Goal: Task Accomplishment & Management: Manage account settings

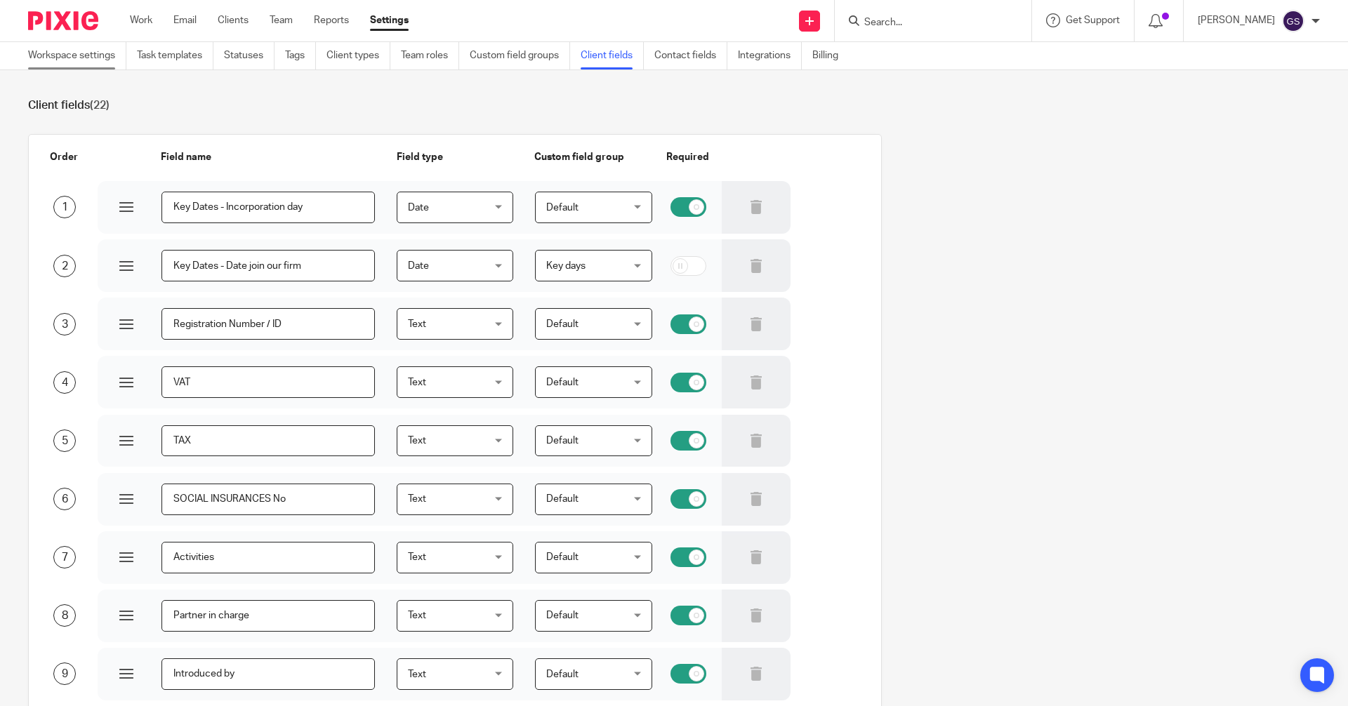
click at [65, 54] on link "Workspace settings" at bounding box center [77, 55] width 98 height 27
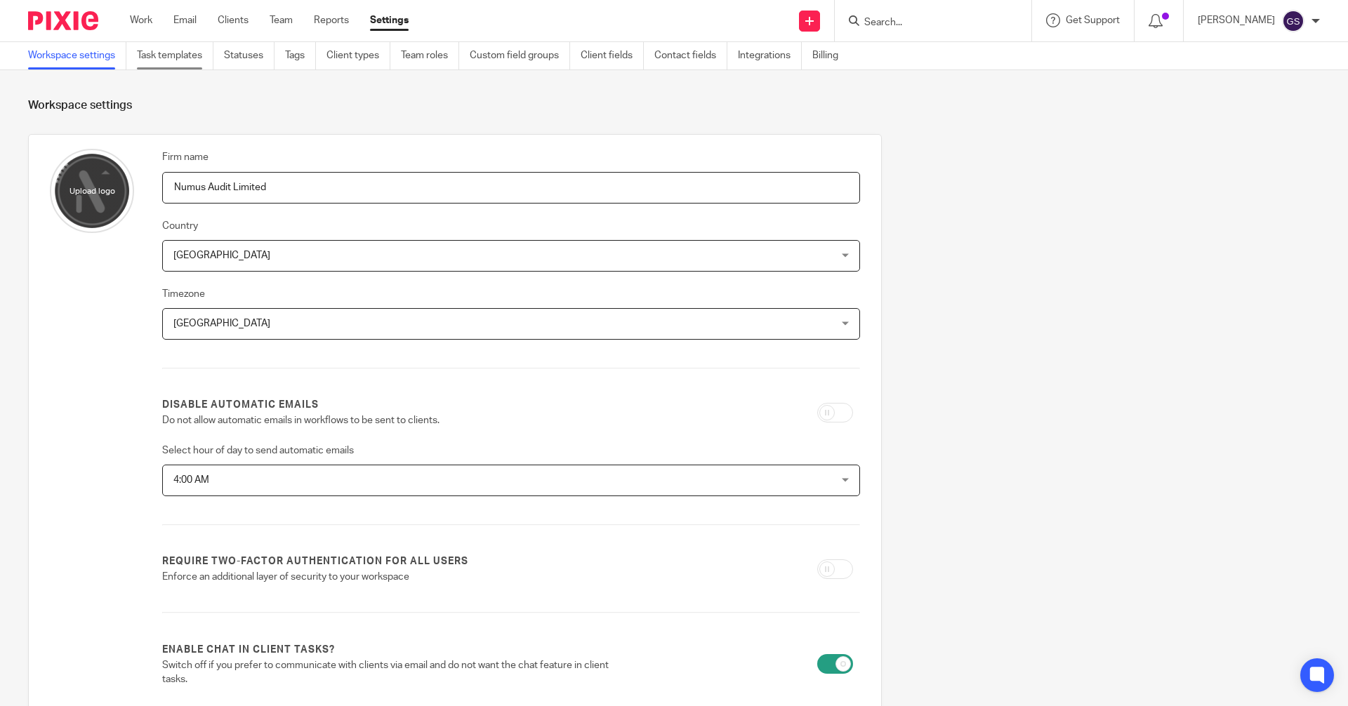
click at [170, 60] on link "Task templates" at bounding box center [175, 55] width 77 height 27
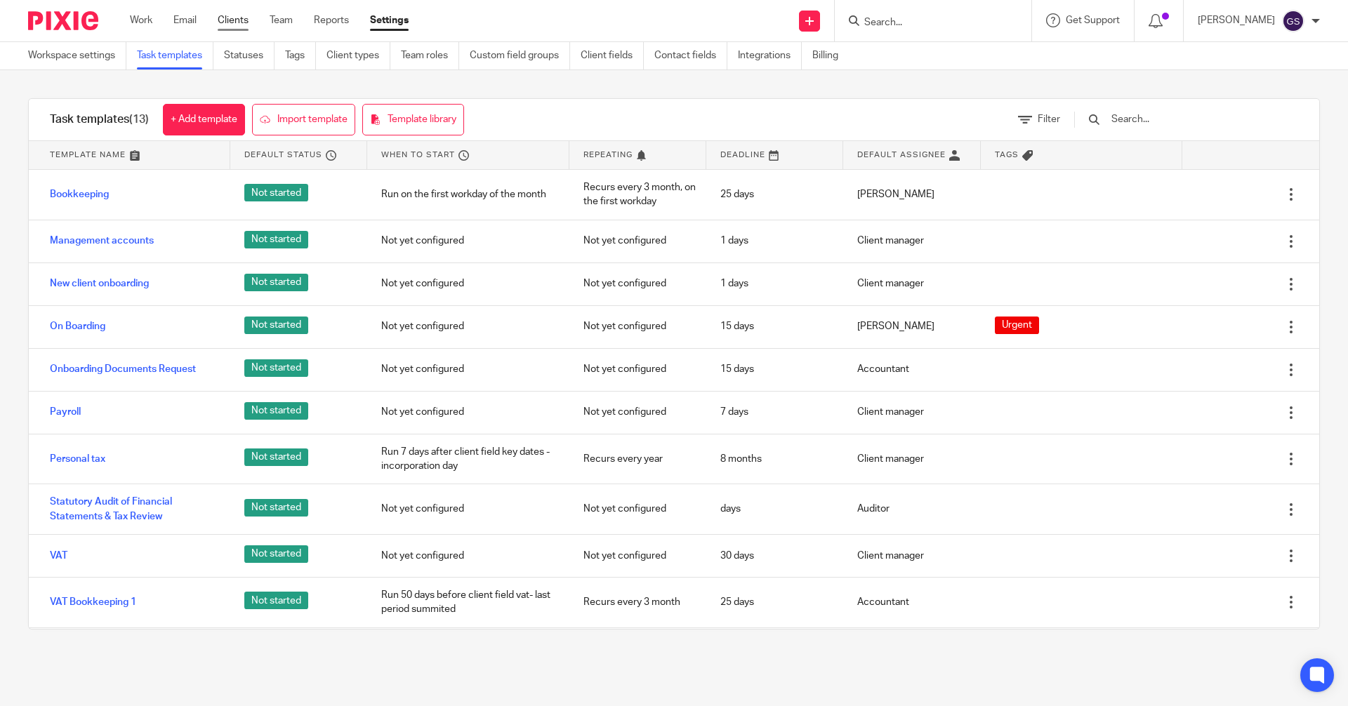
click at [233, 22] on link "Clients" at bounding box center [233, 20] width 31 height 14
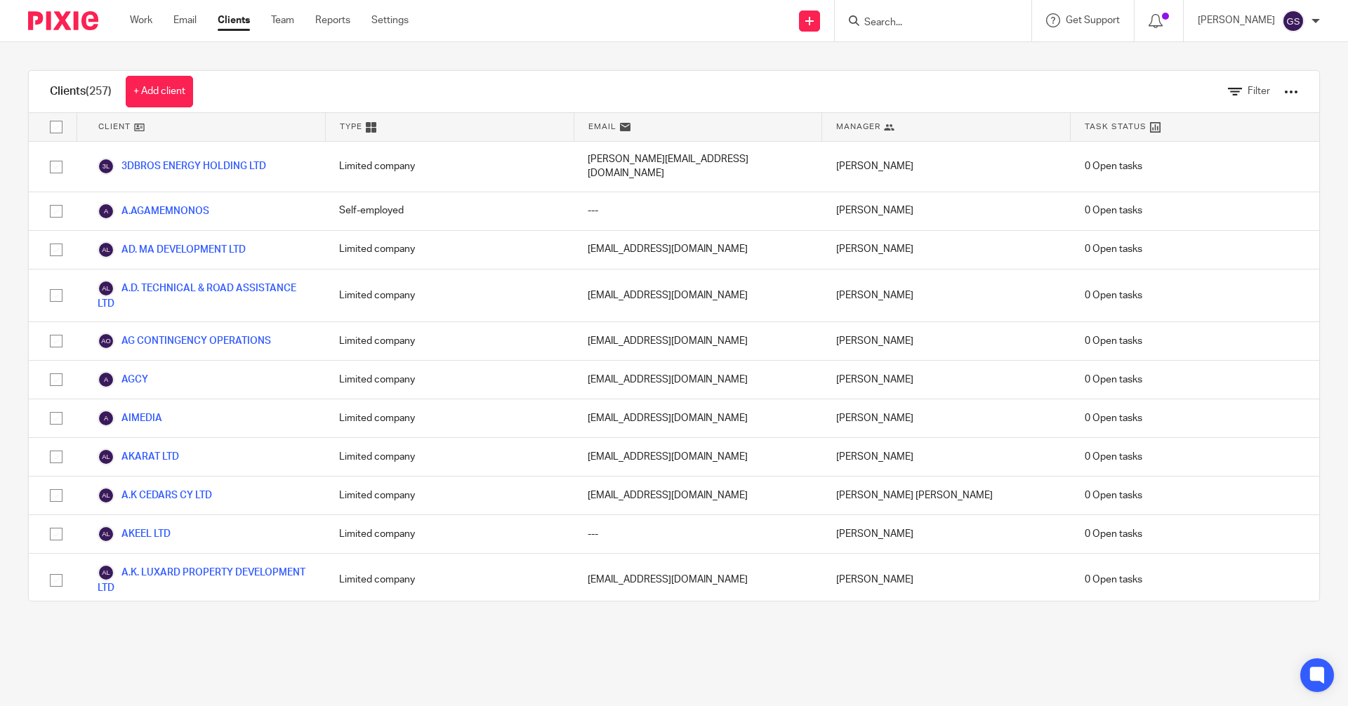
click at [1284, 91] on div at bounding box center [1291, 92] width 14 height 14
click at [1204, 144] on link "Export clients to CSV file" at bounding box center [1203, 144] width 141 height 21
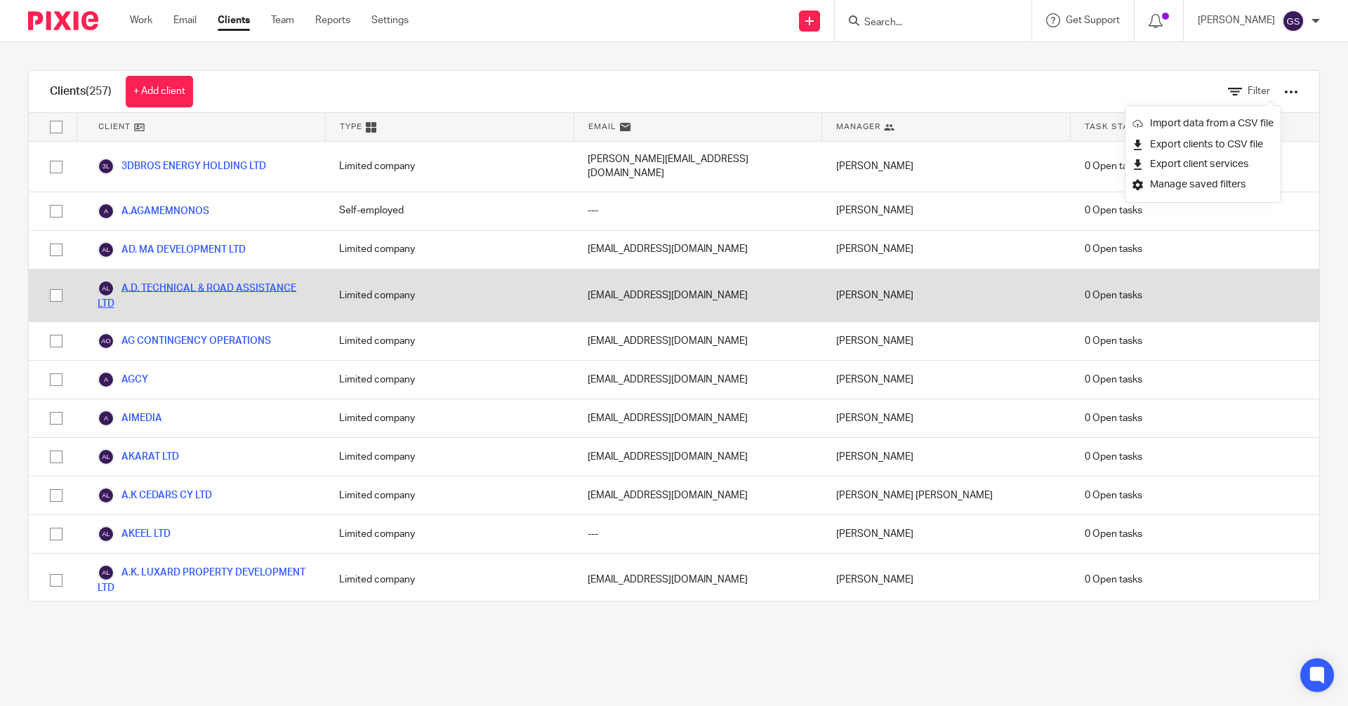
click at [176, 280] on link "A.D. TECHNICAL & ROAD ASSISTANCE LTD" at bounding box center [204, 295] width 213 height 31
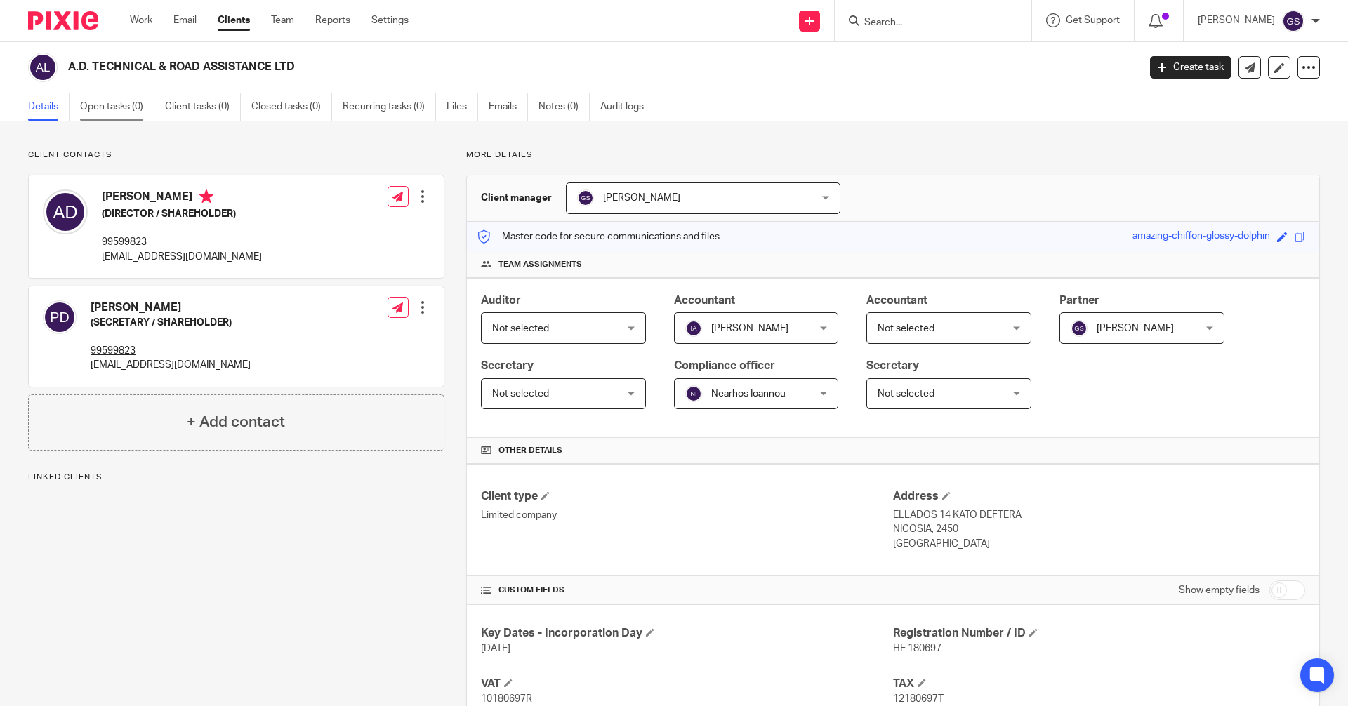
click at [99, 107] on link "Open tasks (0)" at bounding box center [117, 106] width 74 height 27
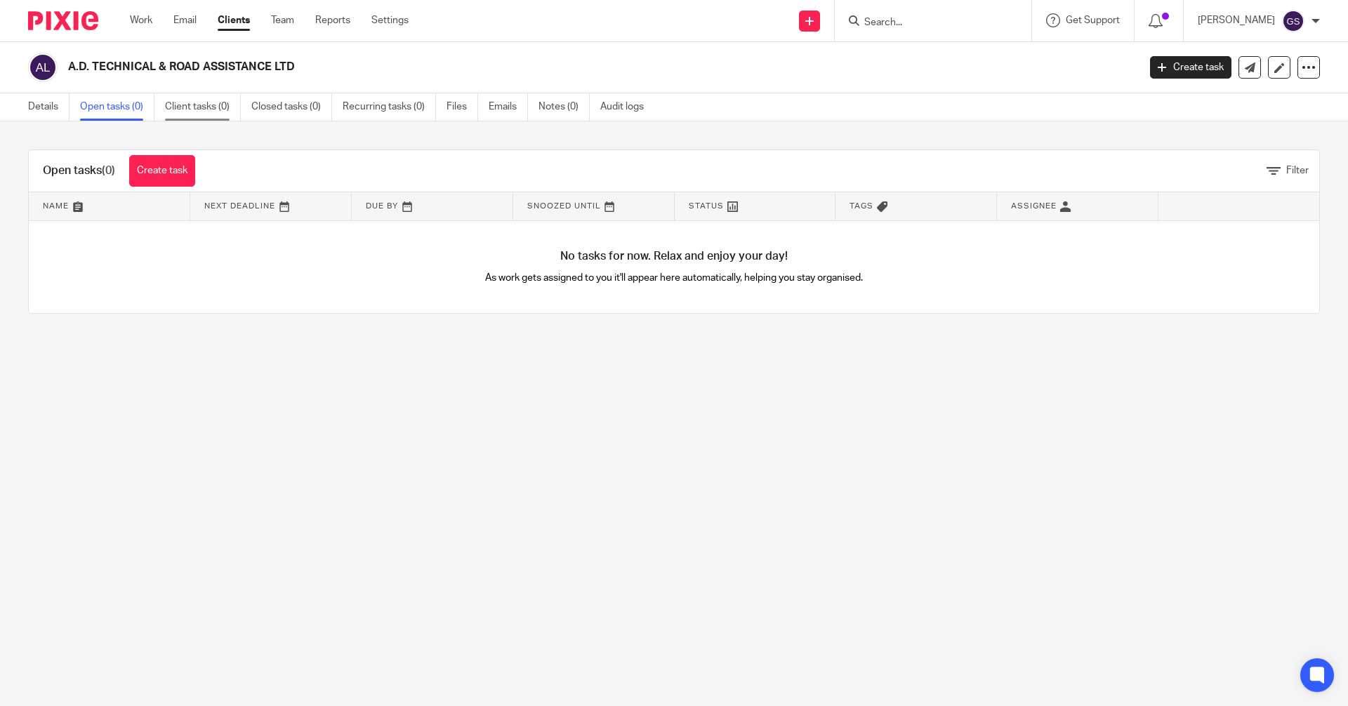
click at [213, 106] on link "Client tasks (0)" at bounding box center [203, 106] width 76 height 27
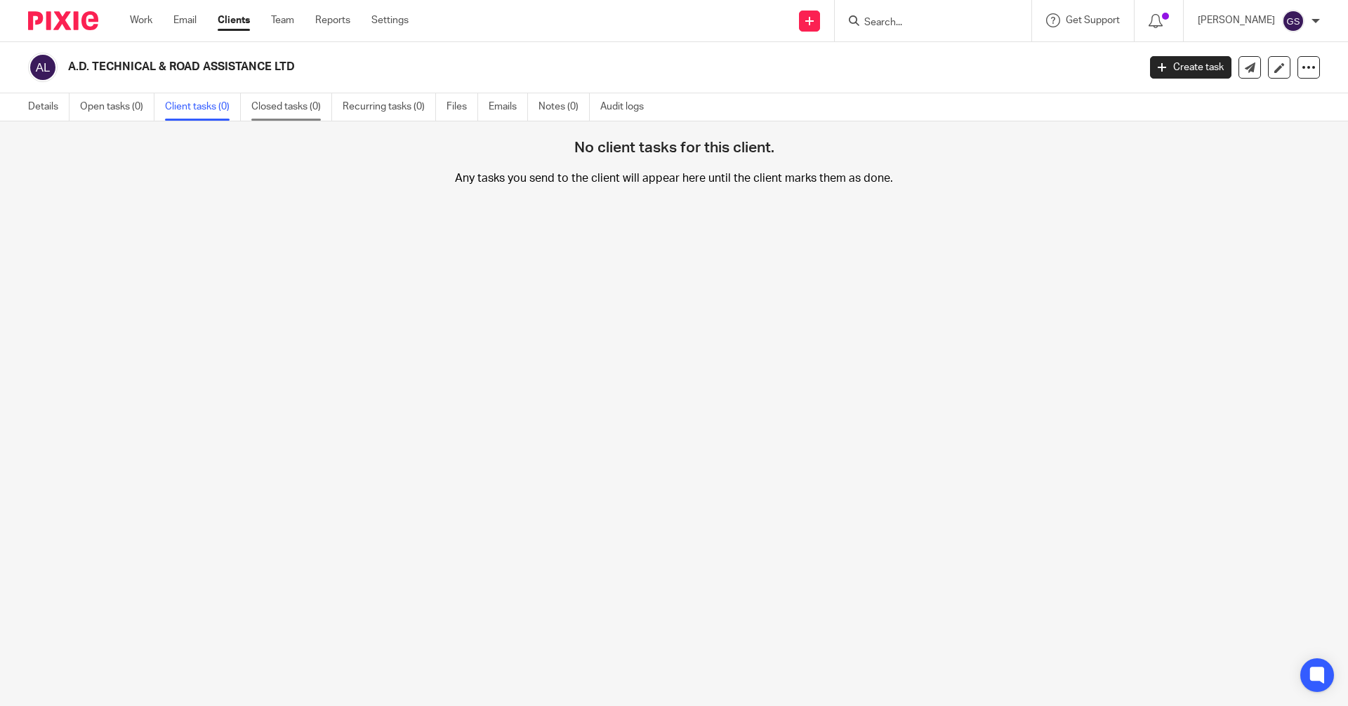
click at [275, 104] on link "Closed tasks (0)" at bounding box center [291, 106] width 81 height 27
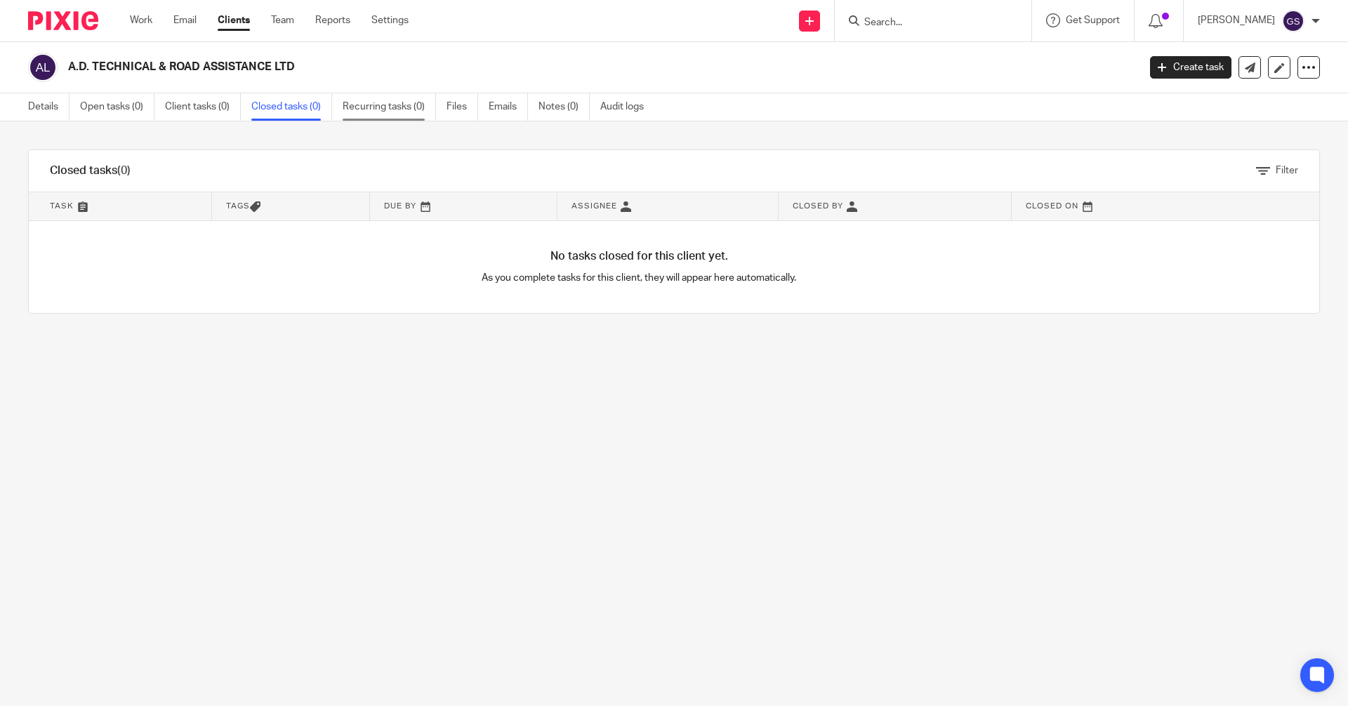
click at [375, 109] on link "Recurring tasks (0)" at bounding box center [389, 106] width 93 height 27
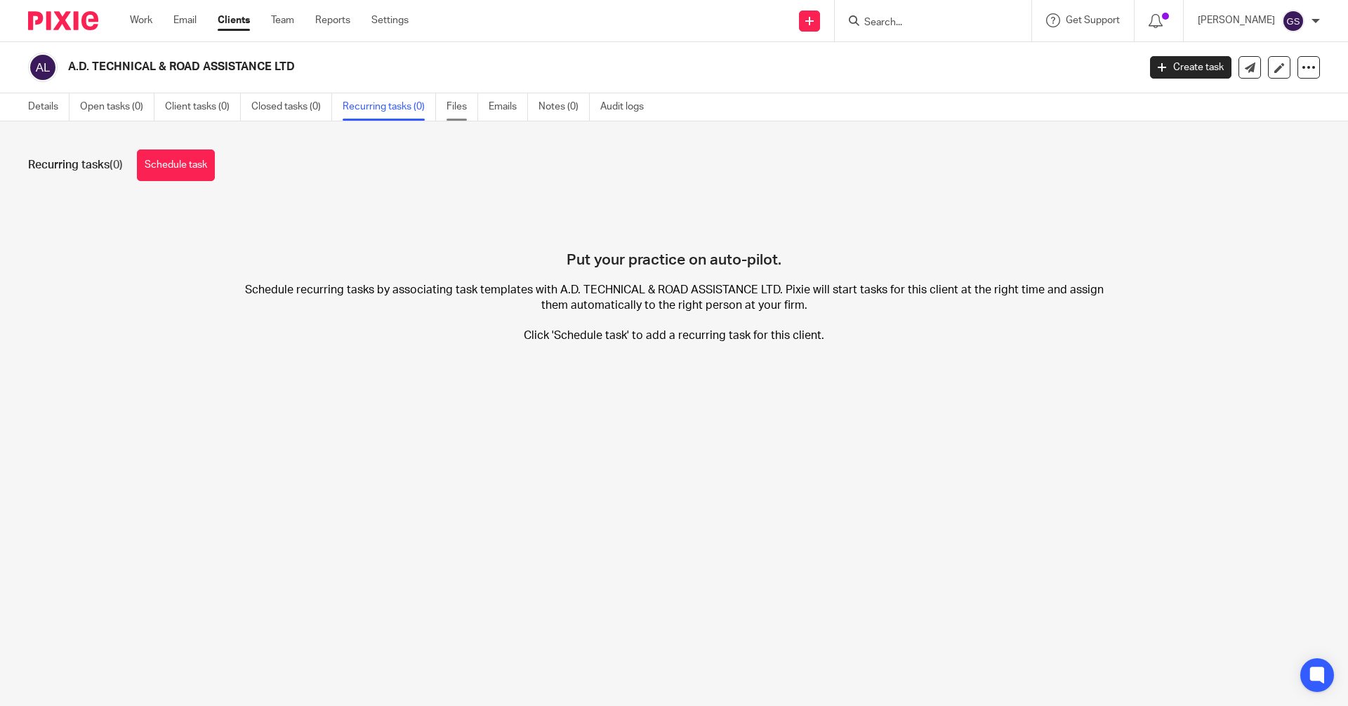
click at [460, 115] on link "Files" at bounding box center [463, 106] width 32 height 27
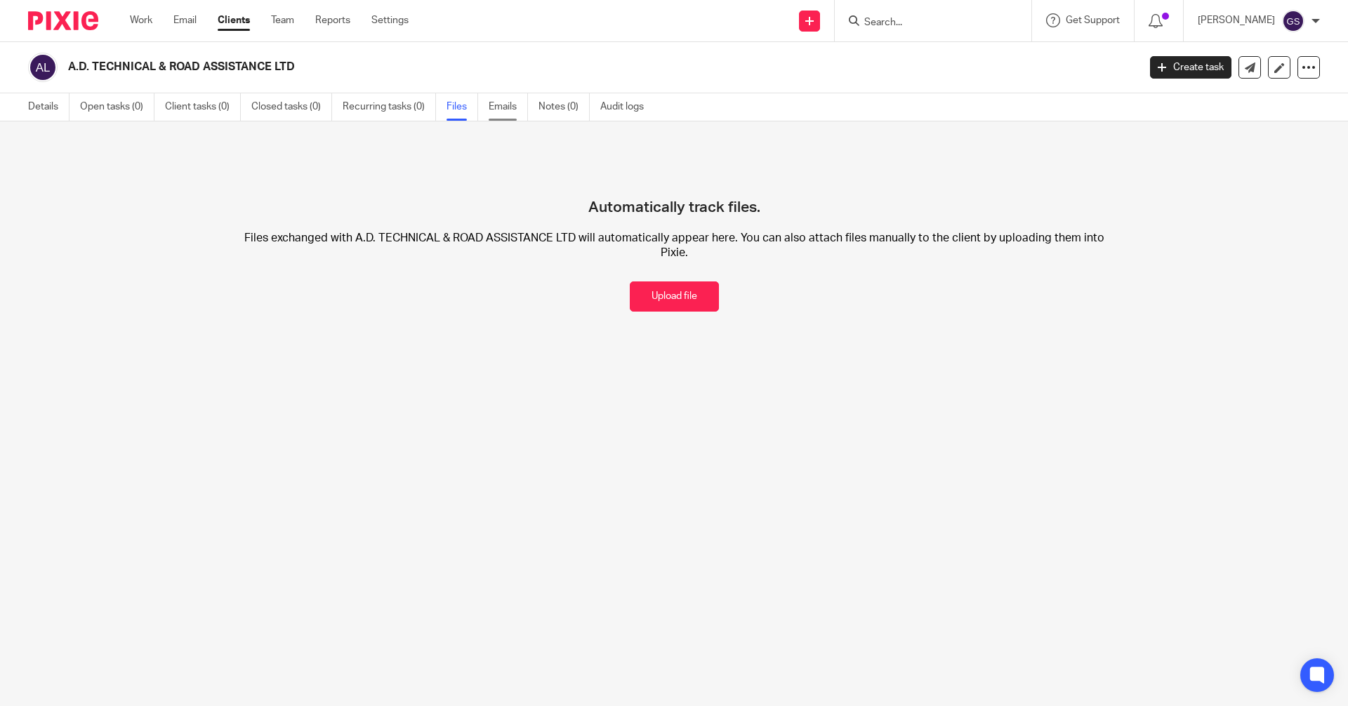
click at [503, 107] on link "Emails" at bounding box center [508, 106] width 39 height 27
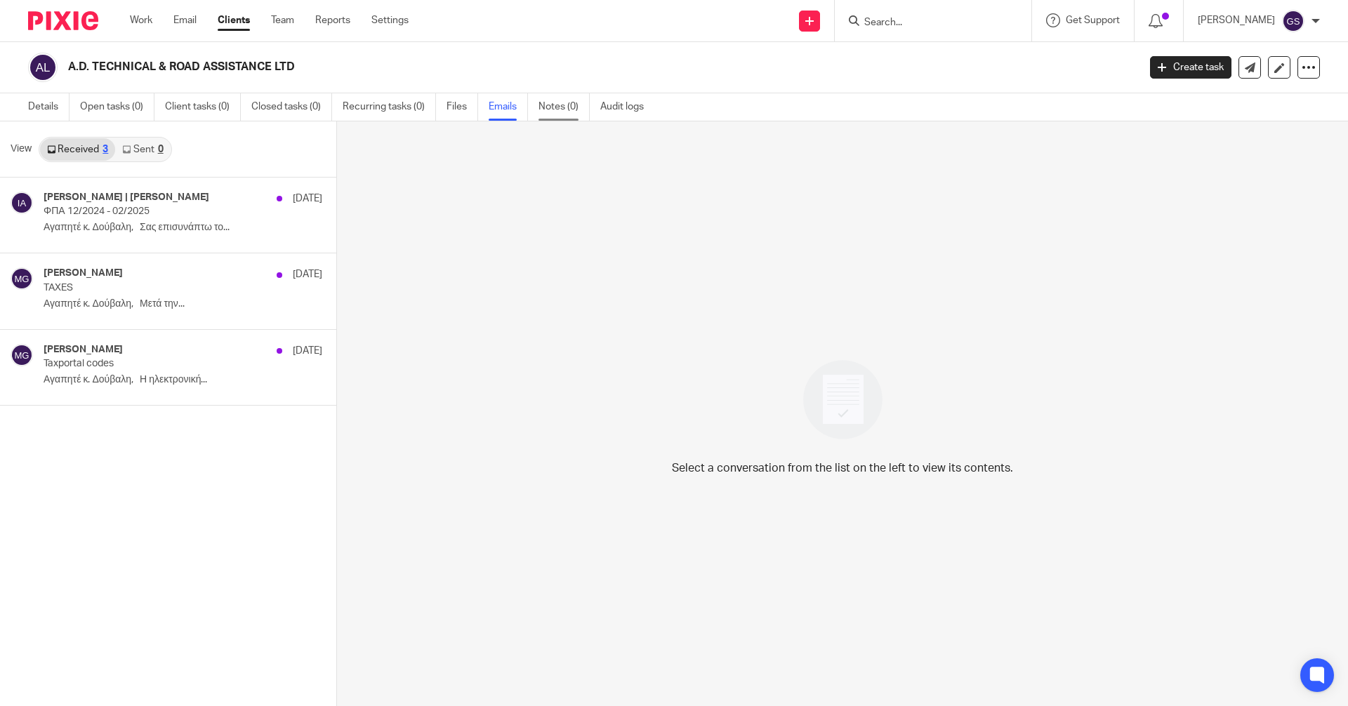
click at [564, 110] on link "Notes (0)" at bounding box center [564, 106] width 51 height 27
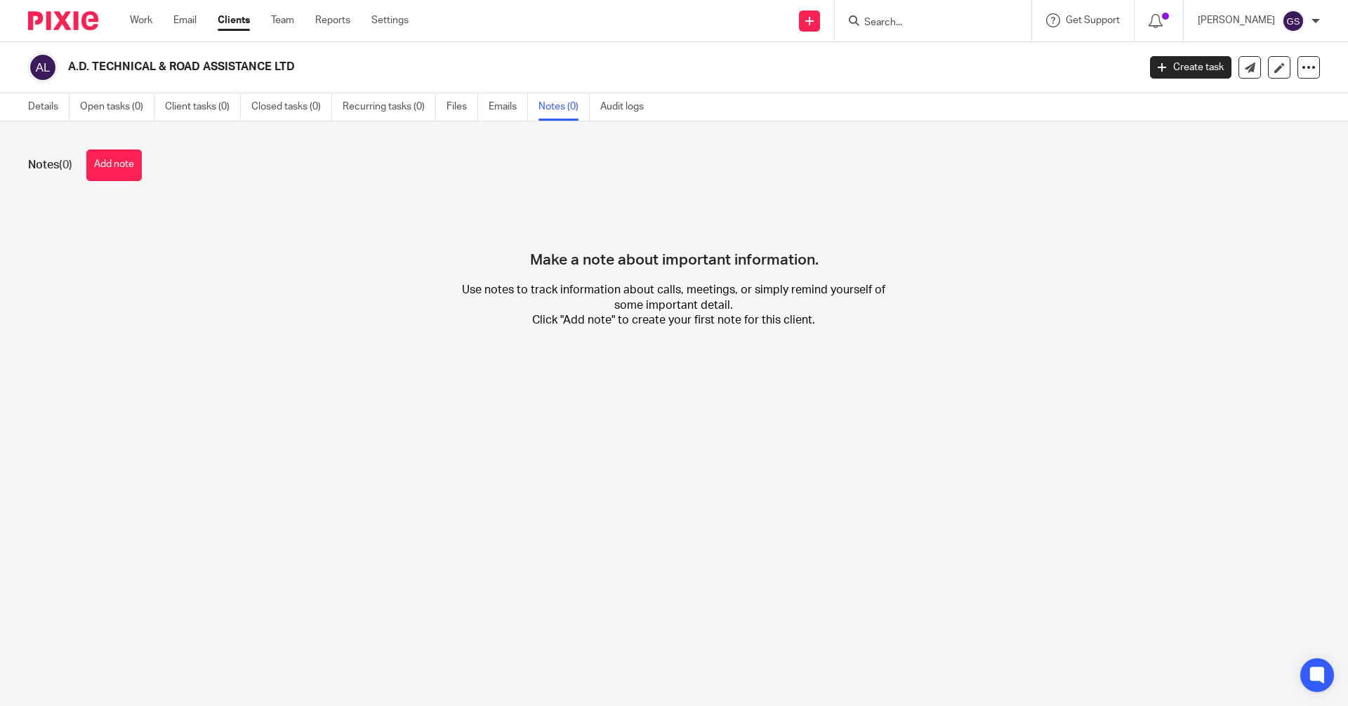
click at [79, 18] on img at bounding box center [63, 20] width 70 height 19
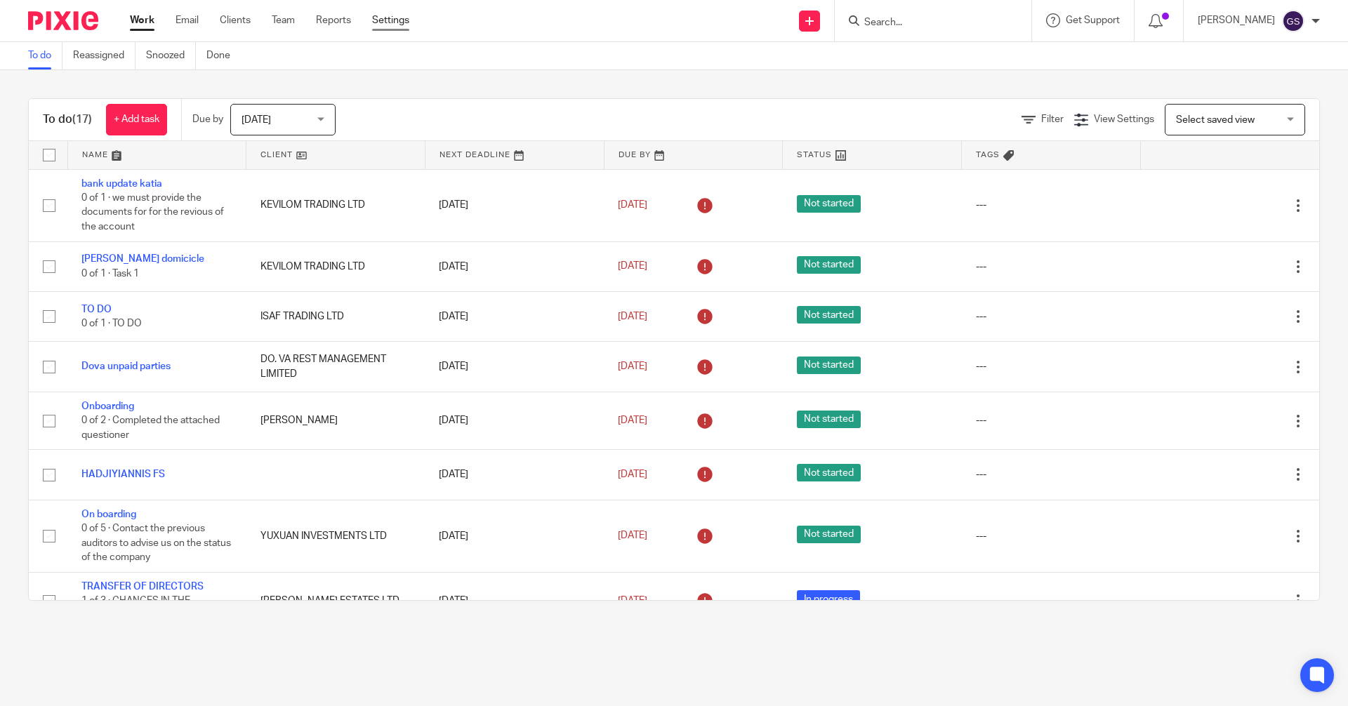
click at [397, 20] on link "Settings" at bounding box center [390, 20] width 37 height 14
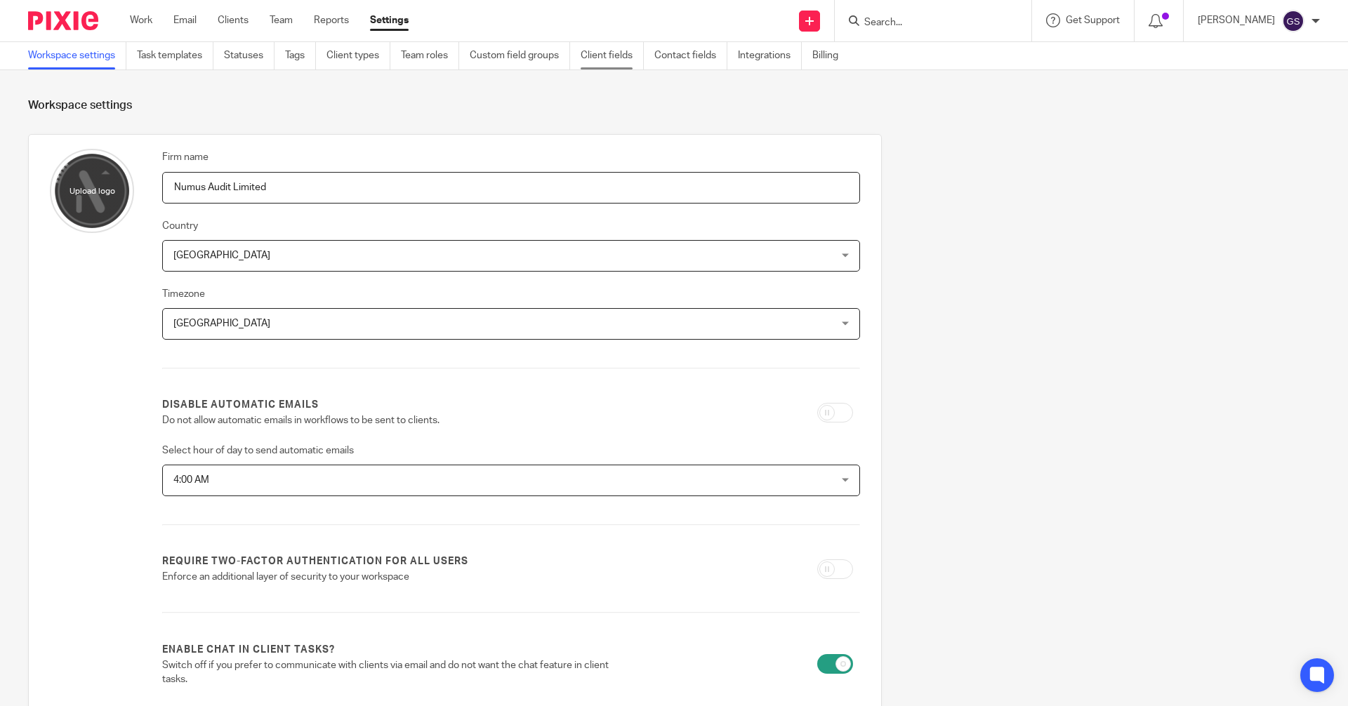
click at [619, 52] on link "Client fields" at bounding box center [612, 55] width 63 height 27
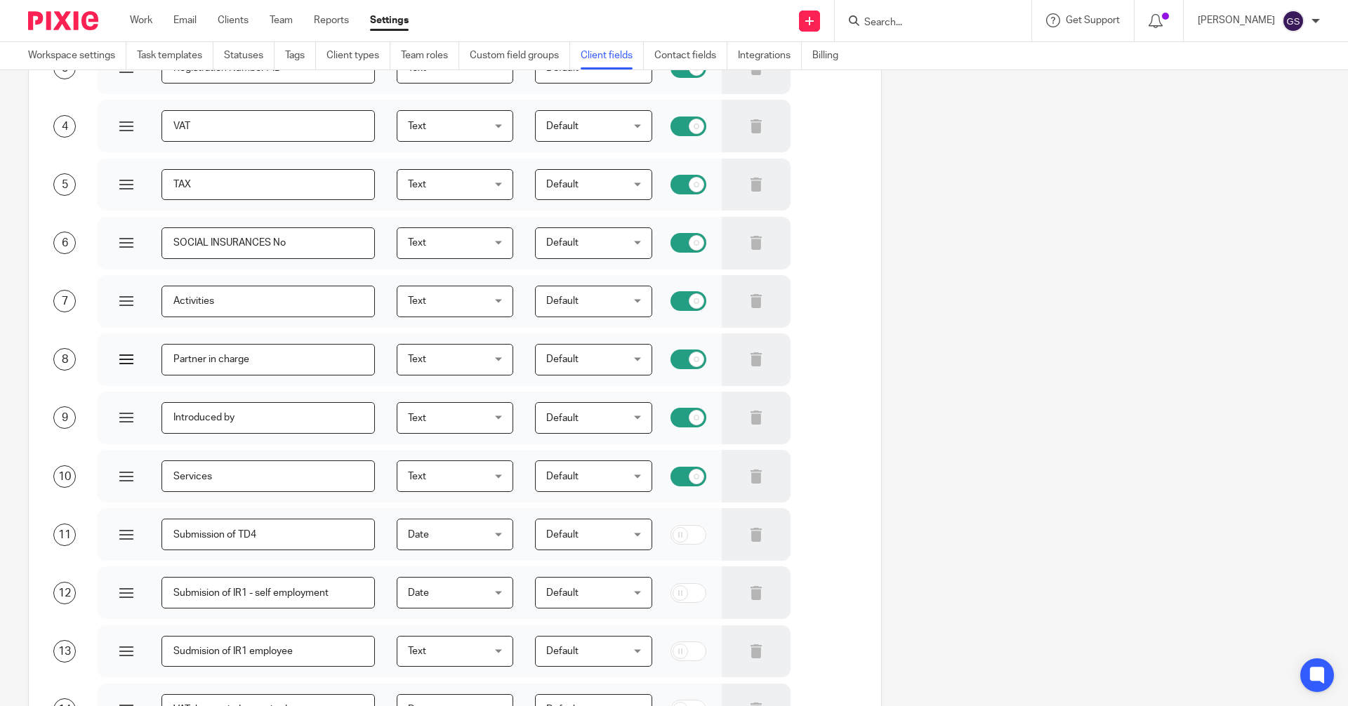
scroll to position [281, 0]
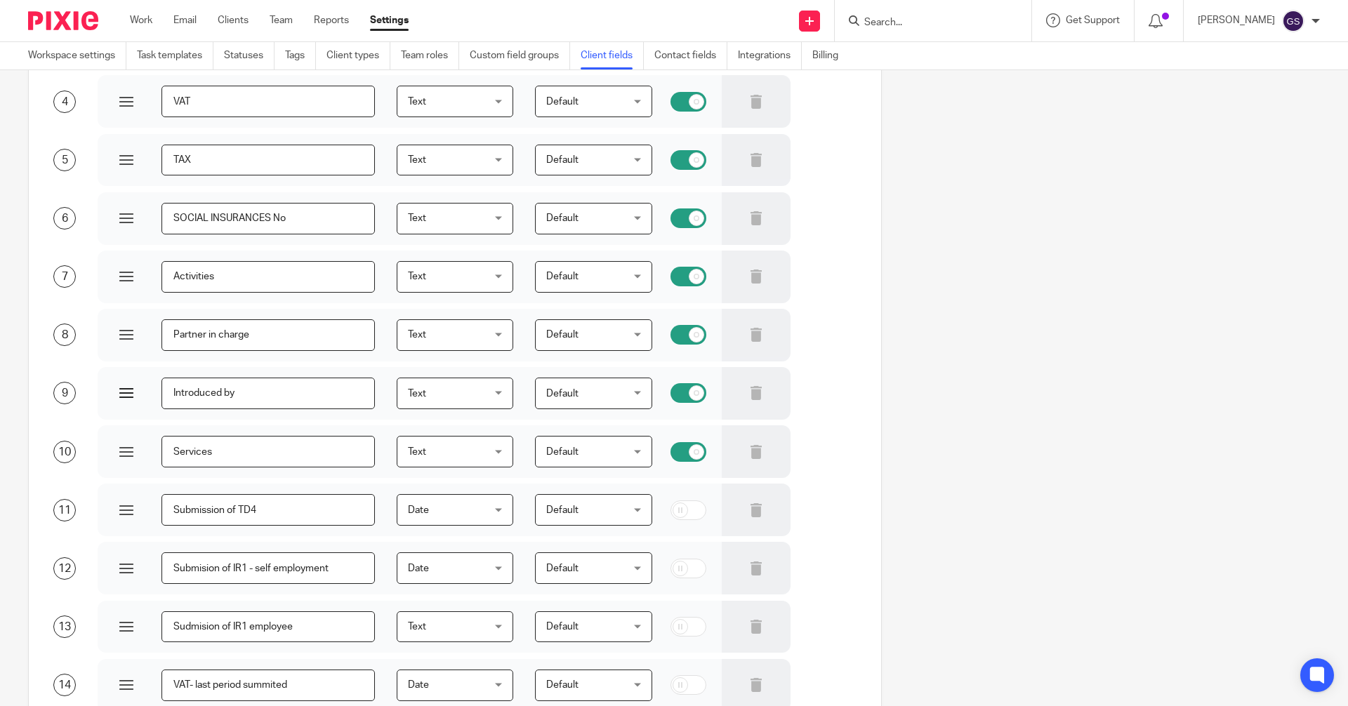
click at [266, 393] on input "Introduced by" at bounding box center [268, 394] width 213 height 32
click at [239, 454] on input "Services" at bounding box center [268, 452] width 213 height 32
click at [281, 514] on input "Submission of TD4" at bounding box center [268, 510] width 213 height 32
click at [342, 572] on input "Submision of IR1 - self employment" at bounding box center [268, 569] width 213 height 32
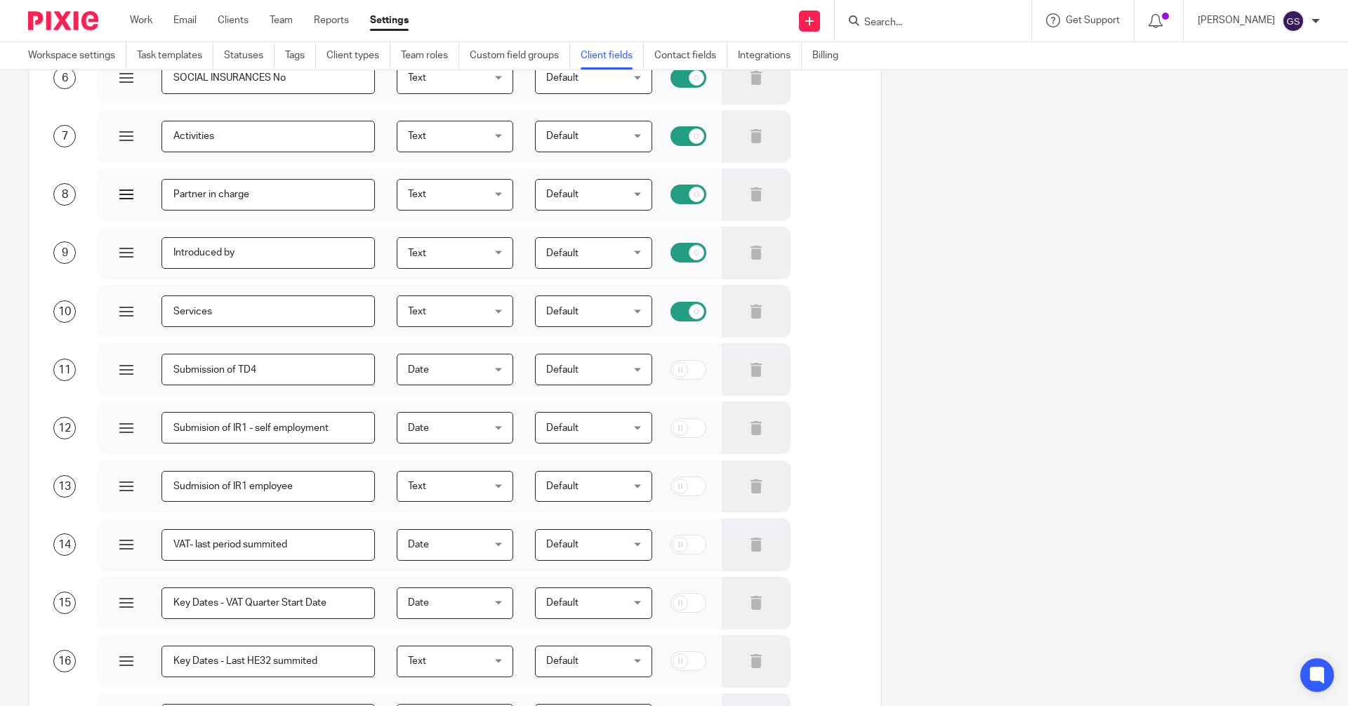
scroll to position [492, 0]
